Goal: Task Accomplishment & Management: Complete application form

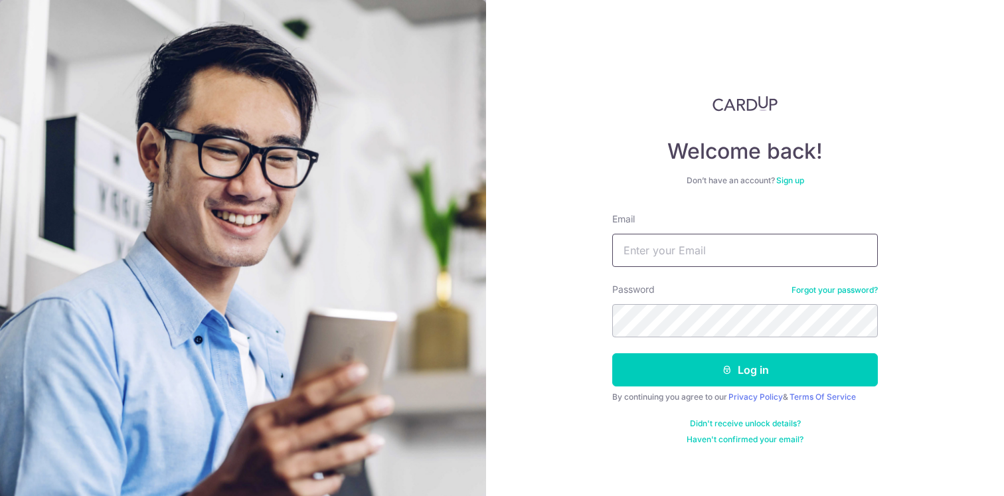
click at [674, 249] on input "Email" at bounding box center [746, 250] width 266 height 33
type input "[EMAIL_ADDRESS][DOMAIN_NAME]"
click at [613, 353] on button "Log in" at bounding box center [746, 369] width 266 height 33
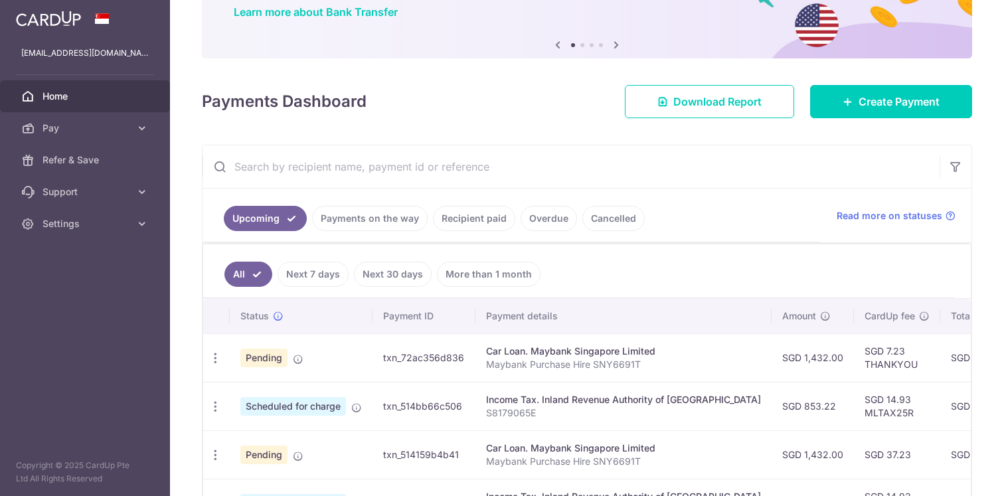
scroll to position [111, 0]
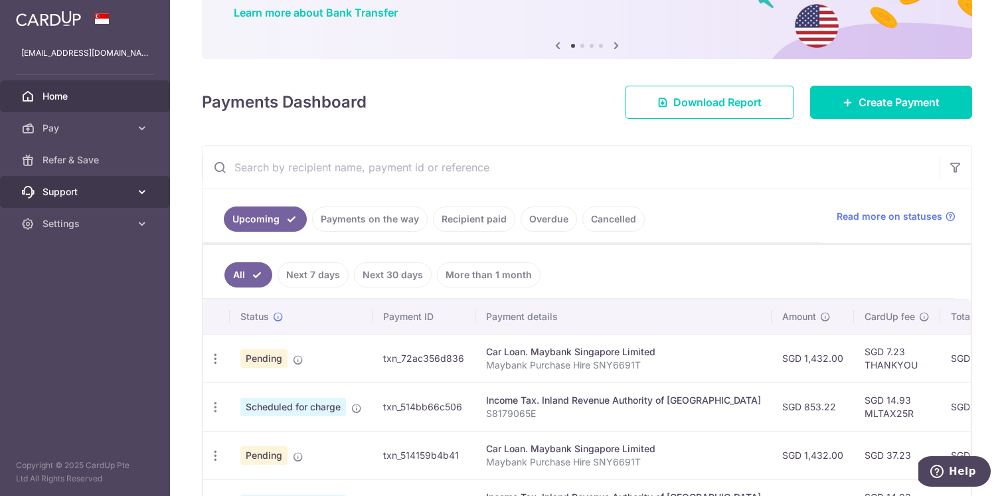
click at [112, 194] on span "Support" at bounding box center [87, 191] width 88 height 13
click at [70, 192] on span "Support" at bounding box center [87, 191] width 88 height 13
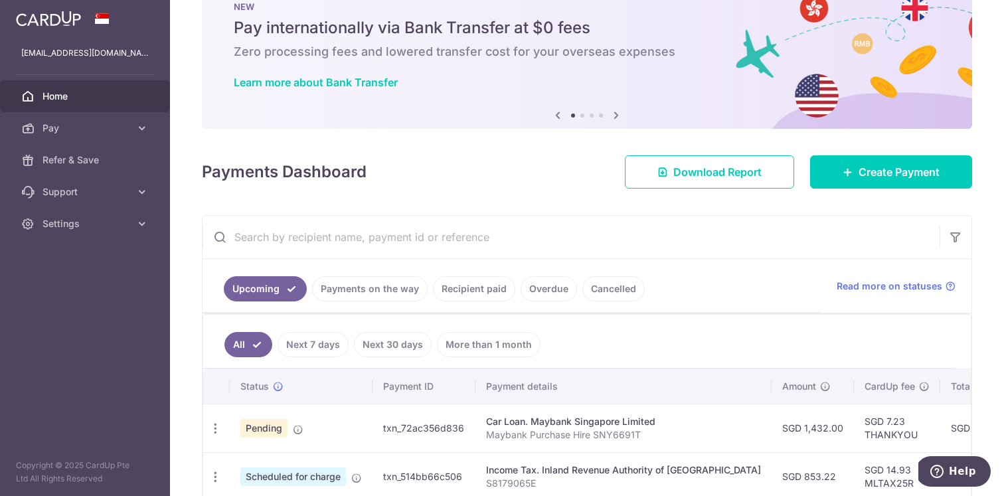
scroll to position [0, 0]
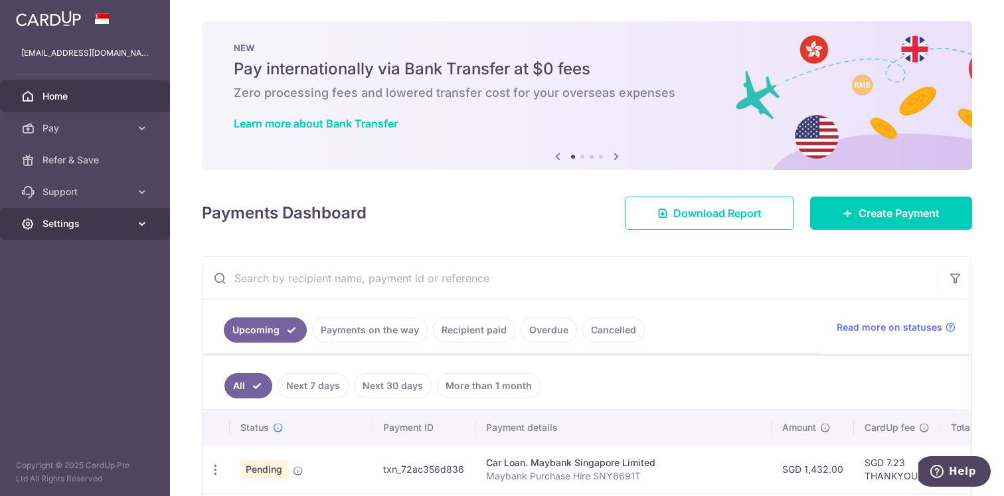
click at [67, 225] on span "Settings" at bounding box center [87, 223] width 88 height 13
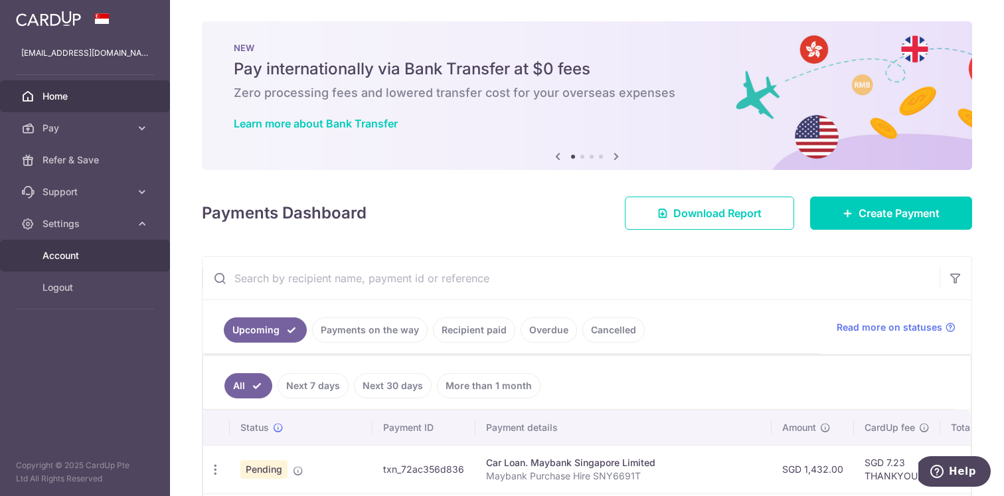
click at [70, 253] on span "Account" at bounding box center [87, 255] width 88 height 13
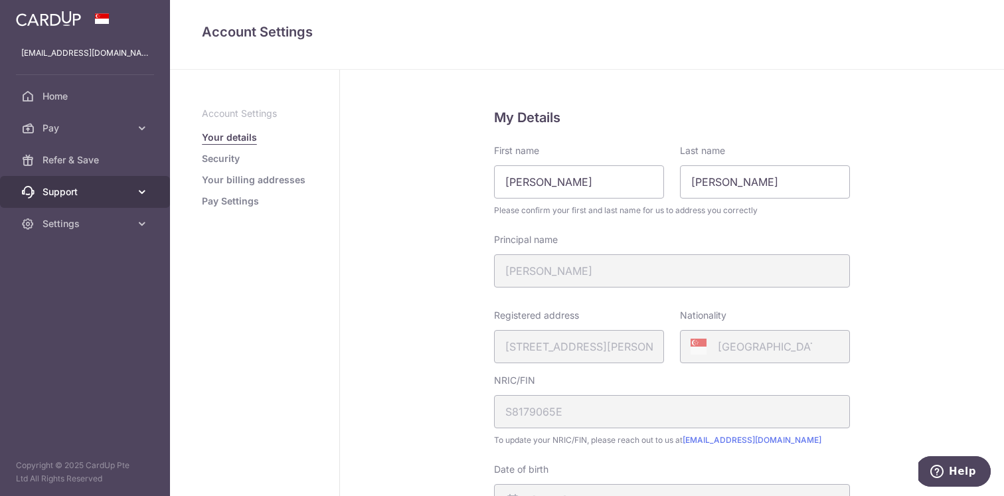
click at [60, 195] on span "Support" at bounding box center [87, 191] width 88 height 13
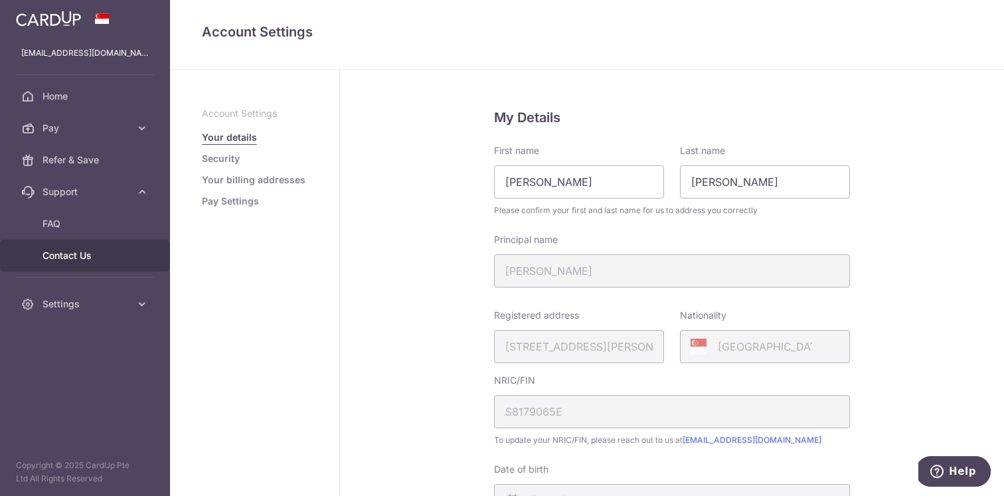
click at [66, 254] on span "Contact Us" at bounding box center [87, 255] width 88 height 13
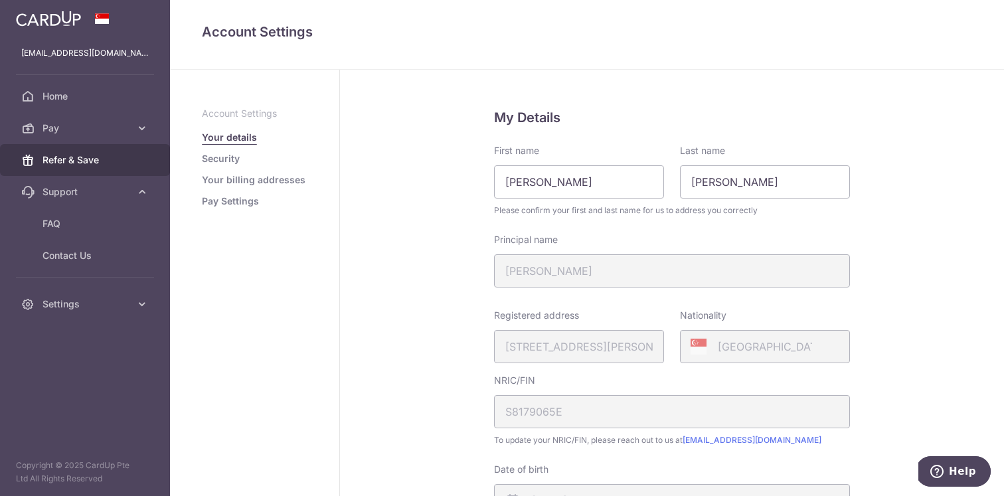
click at [85, 166] on span "Refer & Save" at bounding box center [87, 159] width 88 height 13
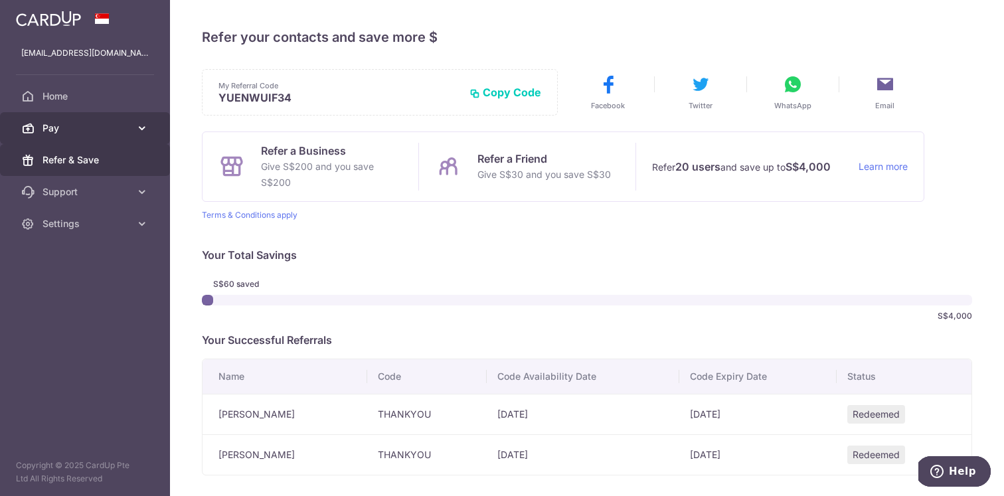
click at [76, 130] on span "Pay" at bounding box center [87, 128] width 88 height 13
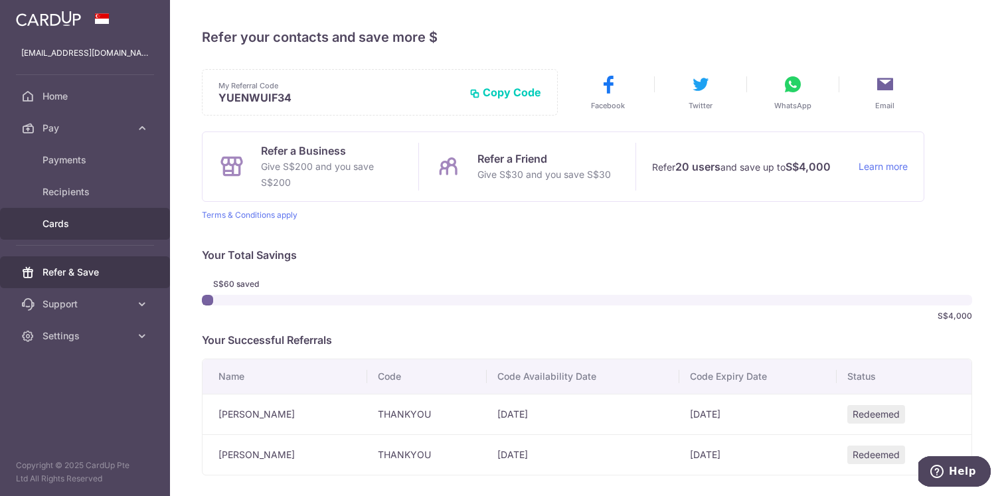
click at [72, 229] on span "Cards" at bounding box center [87, 223] width 88 height 13
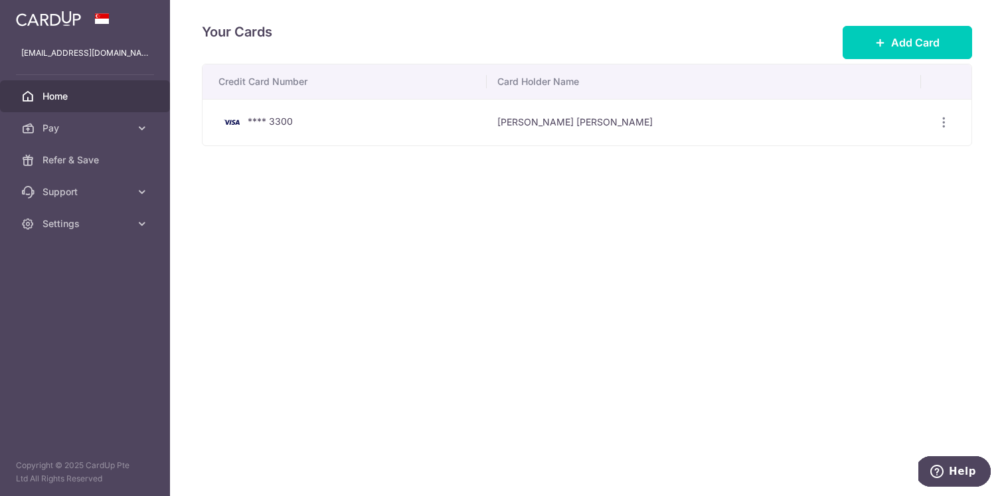
click at [64, 99] on span "Home" at bounding box center [87, 96] width 88 height 13
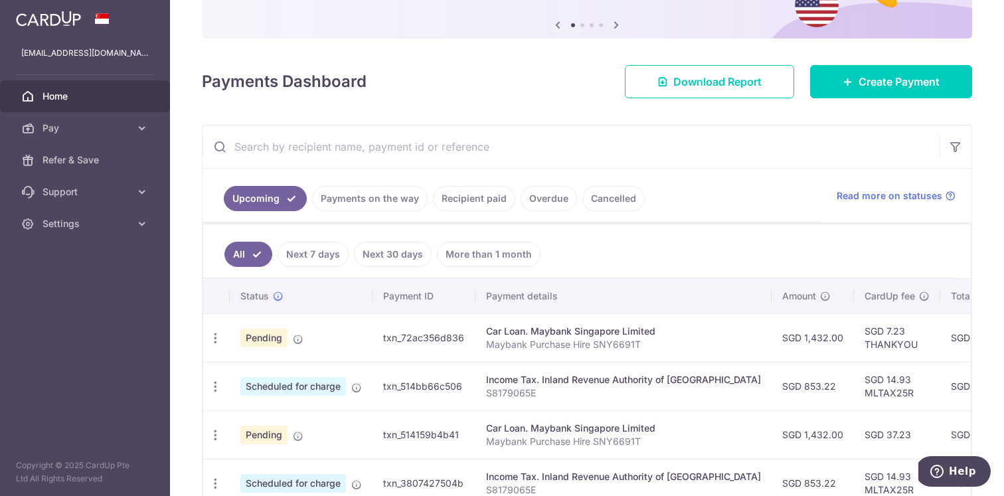
scroll to position [166, 0]
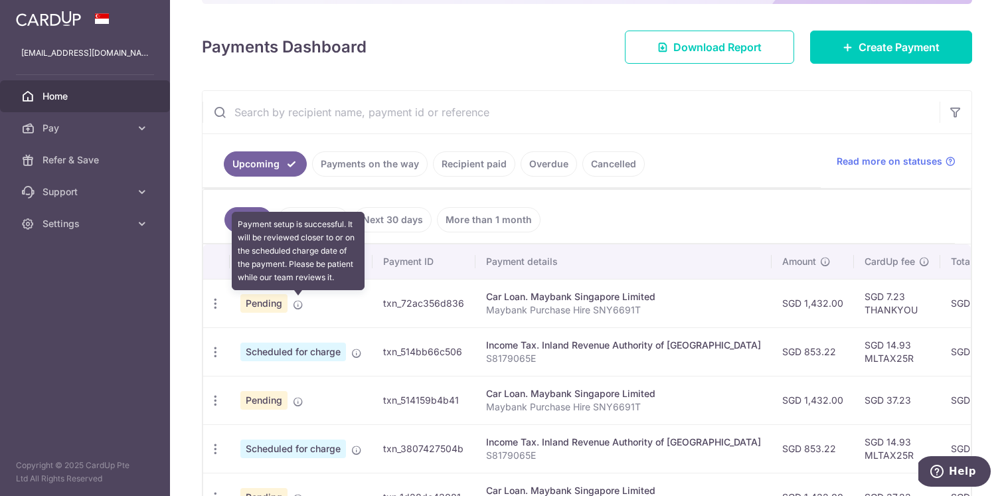
click at [295, 304] on icon at bounding box center [298, 305] width 11 height 11
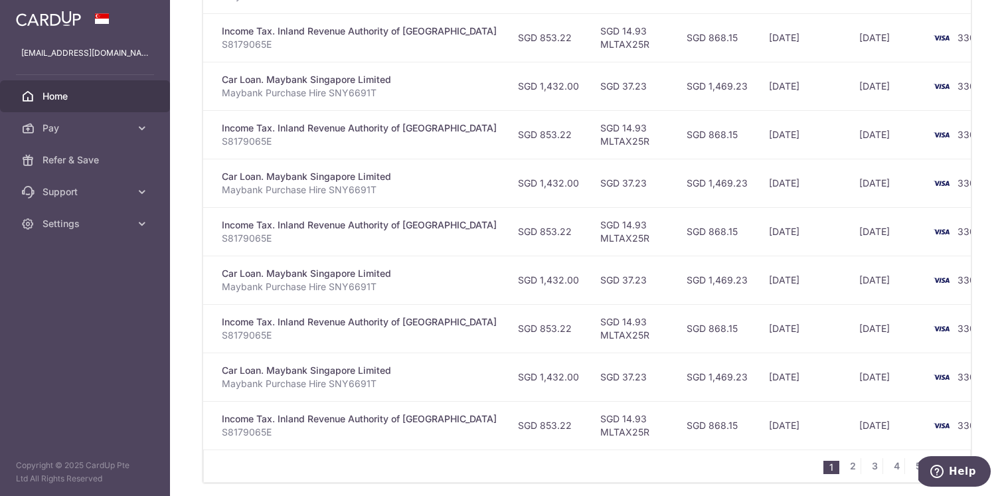
scroll to position [531, 0]
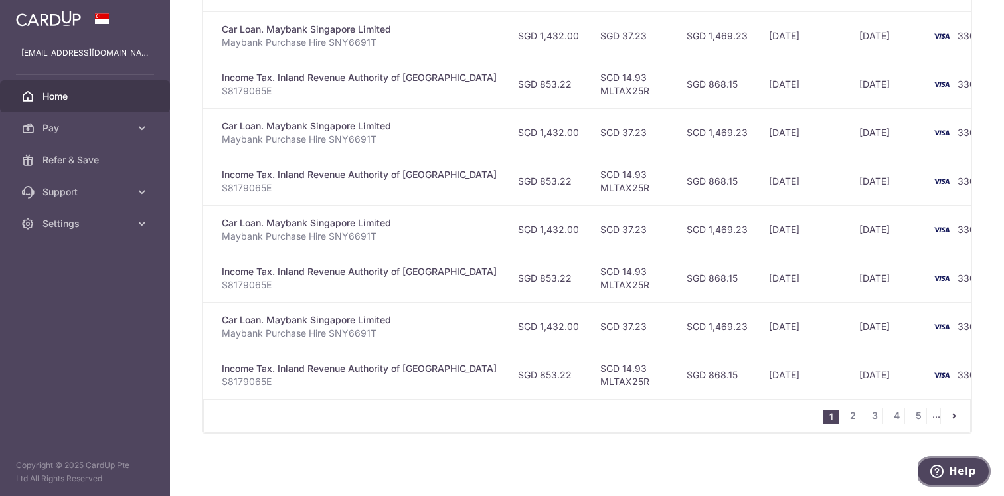
click at [943, 483] on button "Help" at bounding box center [953, 471] width 75 height 31
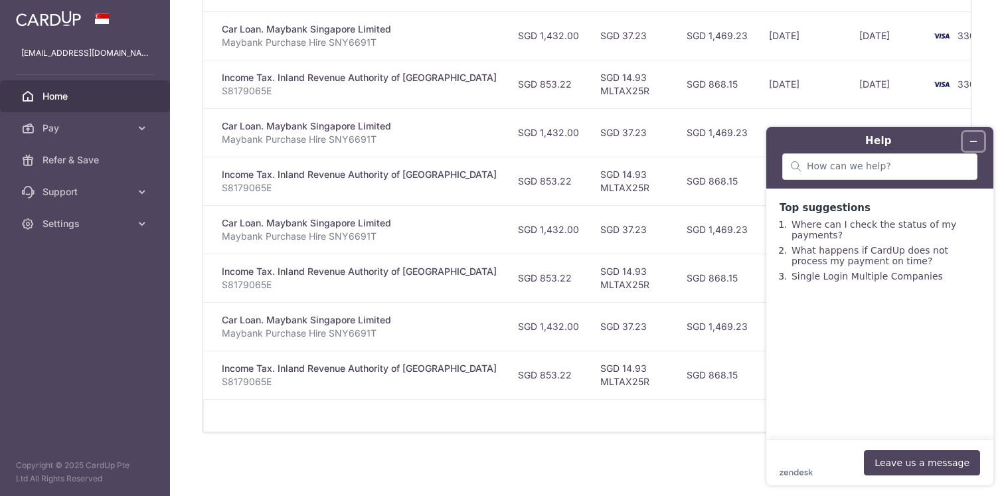
click at [976, 143] on icon "Minimise widget" at bounding box center [973, 141] width 9 height 9
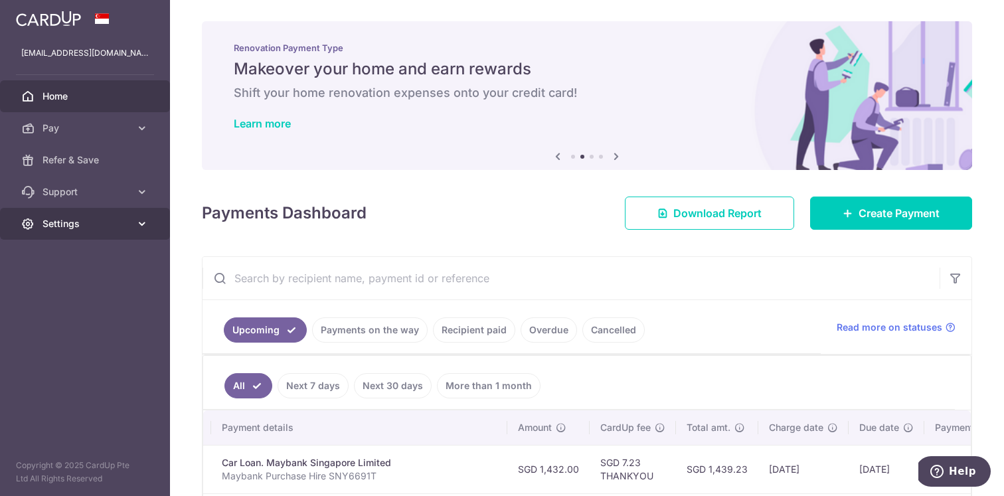
click at [92, 231] on link "Settings" at bounding box center [85, 224] width 170 height 32
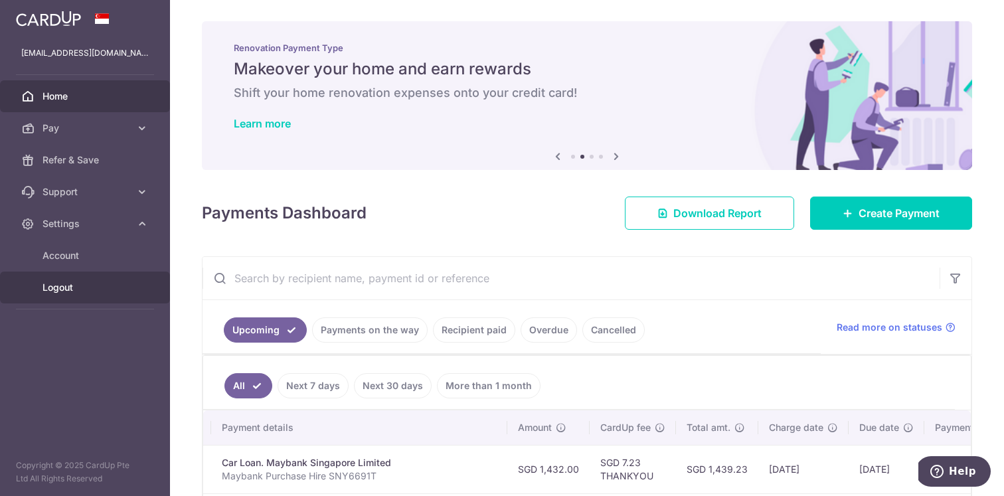
click at [65, 282] on span "Logout" at bounding box center [87, 287] width 88 height 13
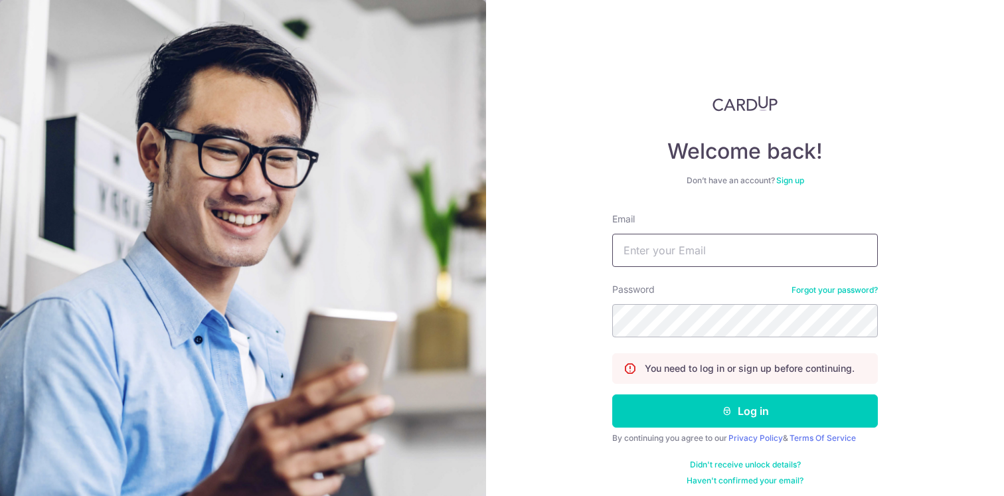
click at [664, 254] on input "Email" at bounding box center [746, 250] width 266 height 33
type input "[EMAIL_ADDRESS][DOMAIN_NAME]"
click at [613, 395] on button "Log in" at bounding box center [746, 411] width 266 height 33
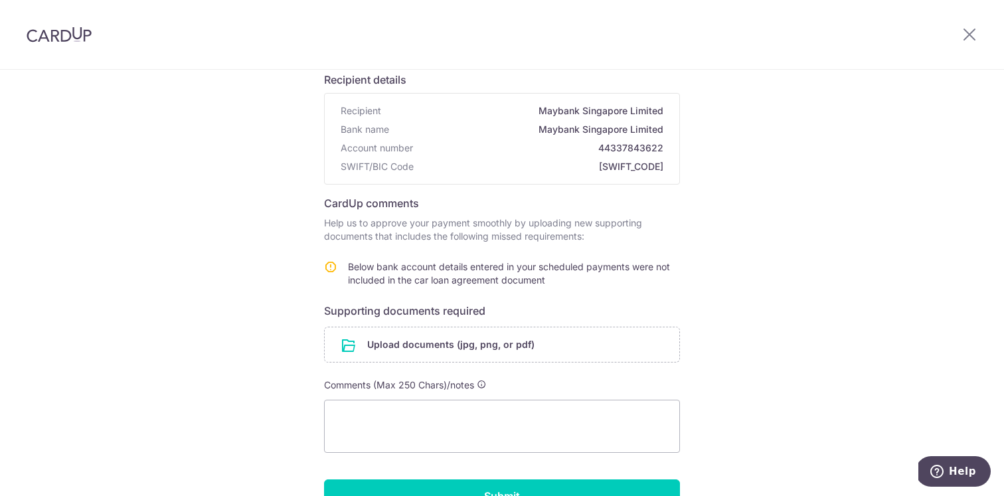
scroll to position [98, 0]
click at [428, 344] on input "file" at bounding box center [502, 343] width 355 height 35
click at [410, 342] on input "file" at bounding box center [502, 343] width 355 height 35
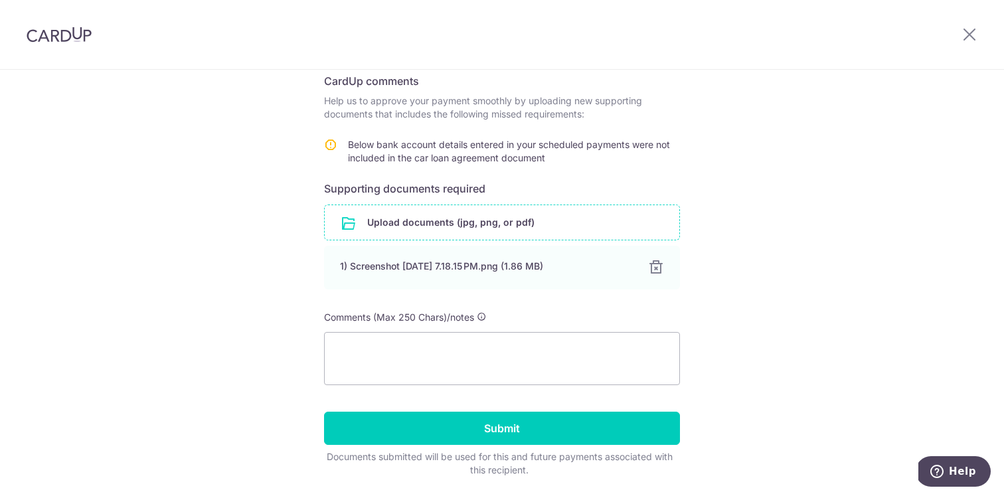
scroll to position [262, 0]
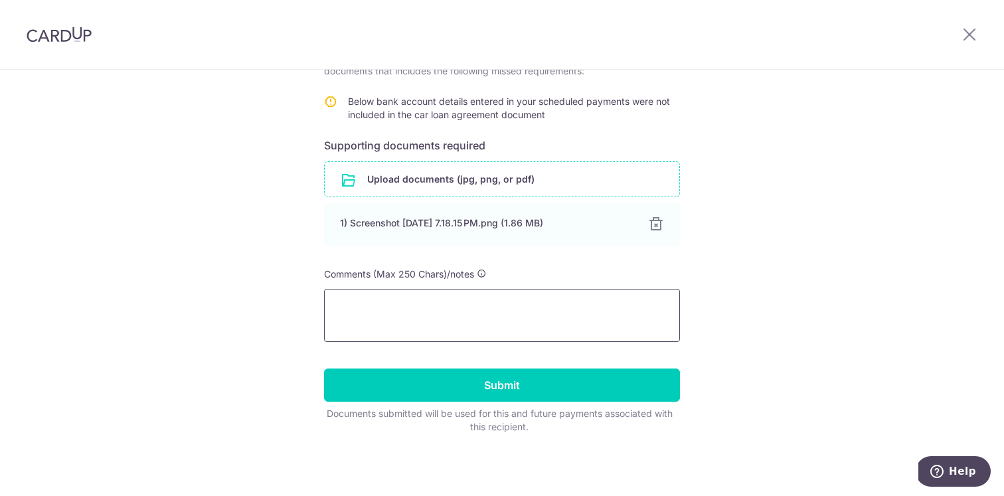
click at [484, 311] on textarea at bounding box center [502, 315] width 356 height 53
type textarea "A"
type textarea "T"
type textarea "A"
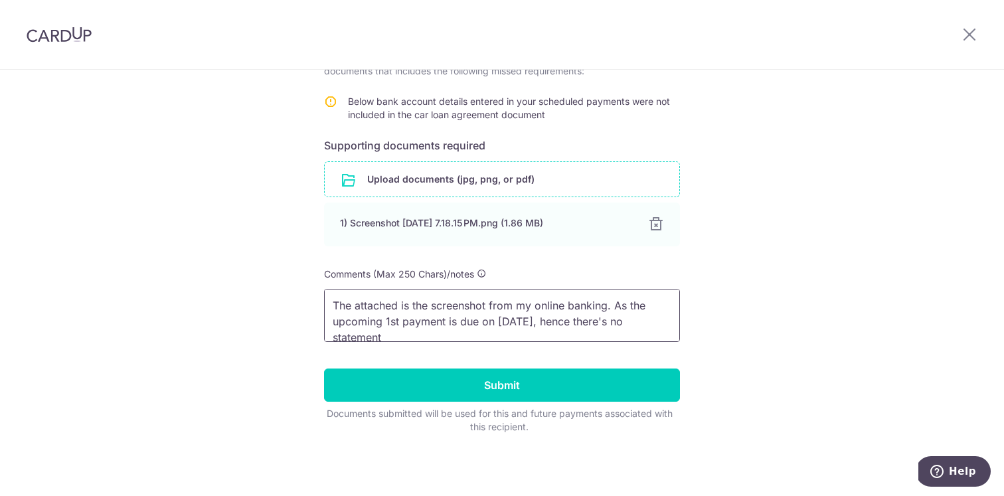
scroll to position [2, 0]
click at [448, 303] on textarea "The attached is the screenshot from my online banking. As the upcoming 1st paym…" at bounding box center [502, 315] width 356 height 53
click at [430, 306] on textarea "The attached is the screenshot from my online banking. As the upcoming 1st paym…" at bounding box center [502, 315] width 356 height 53
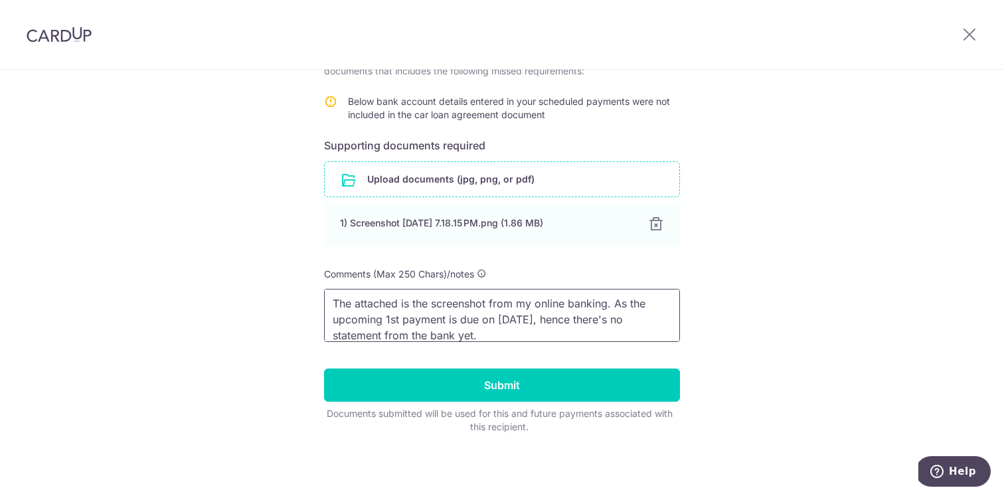
scroll to position [0, 0]
drag, startPoint x: 408, startPoint y: 301, endPoint x: 315, endPoint y: 289, distance: 93.8
click at [315, 289] on div "Help us verify your payment Recipient details Recipient Maybank Singapore Limit…" at bounding box center [502, 152] width 1004 height 688
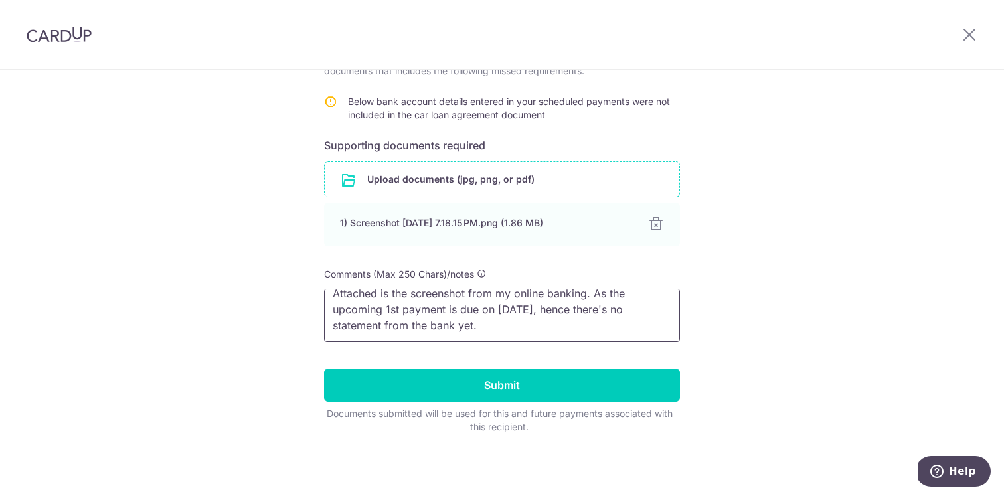
click at [490, 328] on textarea "Attached is the screenshot from my online banking. As the upcoming 1st payment …" at bounding box center [502, 315] width 356 height 53
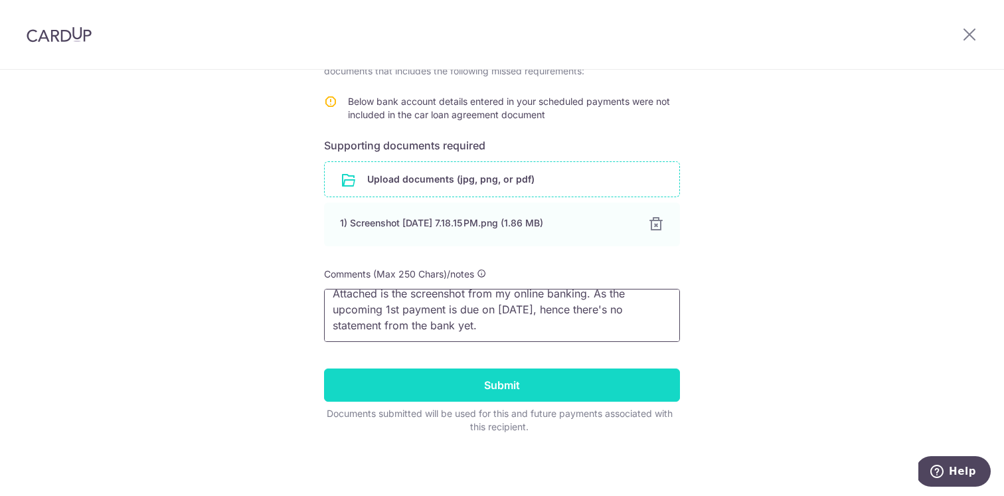
type textarea "Attached is the screenshot from my online banking. As the upcoming 1st payment …"
click at [488, 389] on input "Submit" at bounding box center [502, 385] width 356 height 33
